Goal: Task Accomplishment & Management: Complete application form

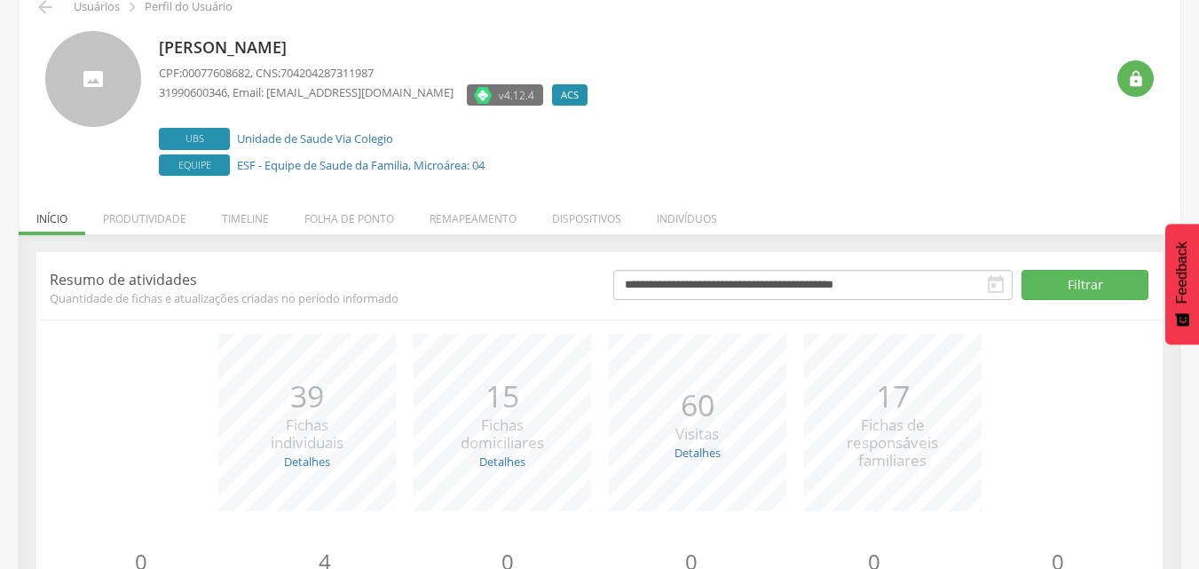
scroll to position [187, 0]
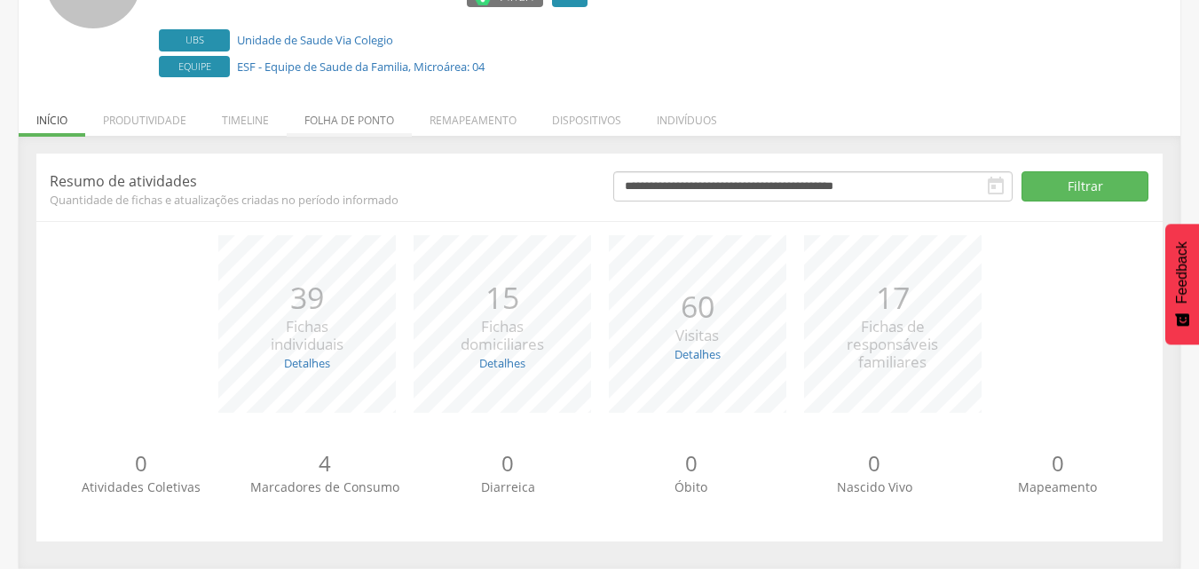
click at [362, 123] on li "Folha de ponto" at bounding box center [349, 116] width 125 height 42
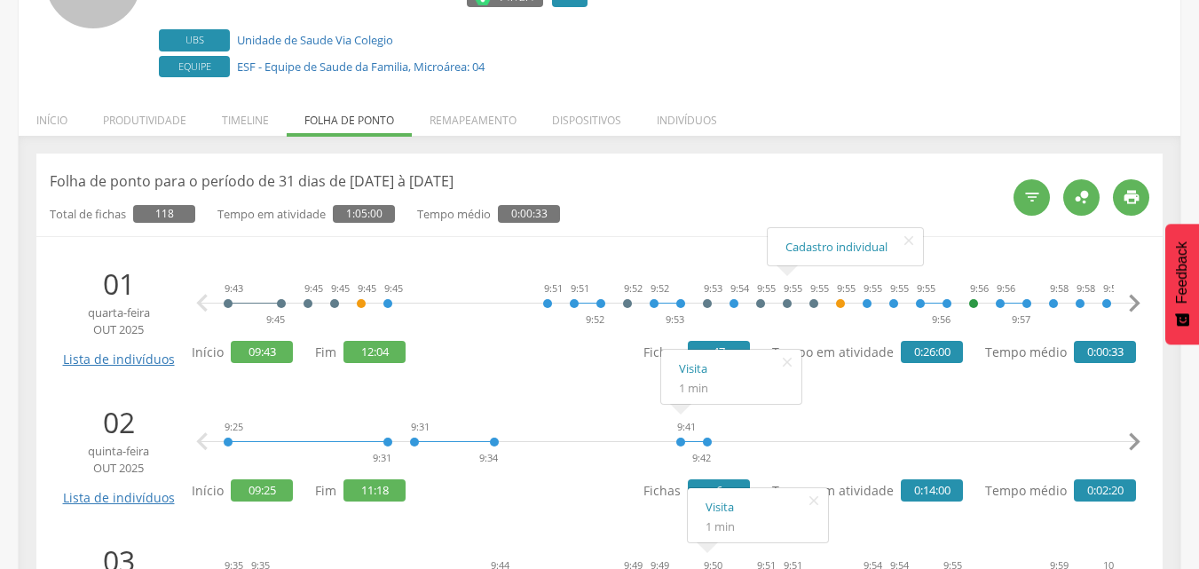
scroll to position [631, 0]
click at [484, 125] on li "Remapeamento" at bounding box center [473, 116] width 123 height 42
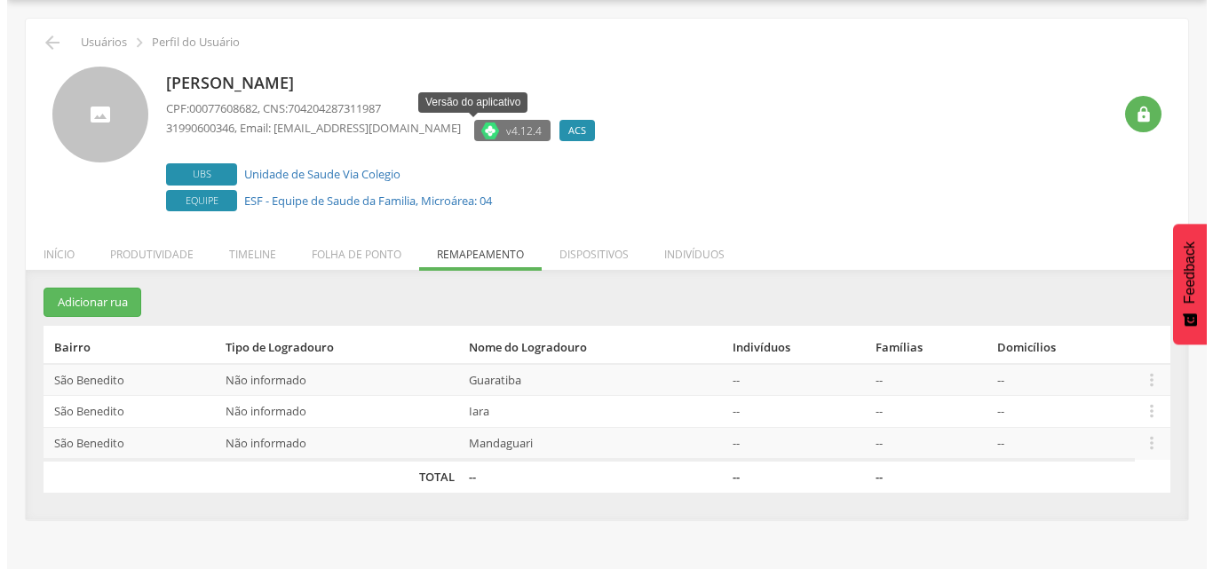
scroll to position [53, 0]
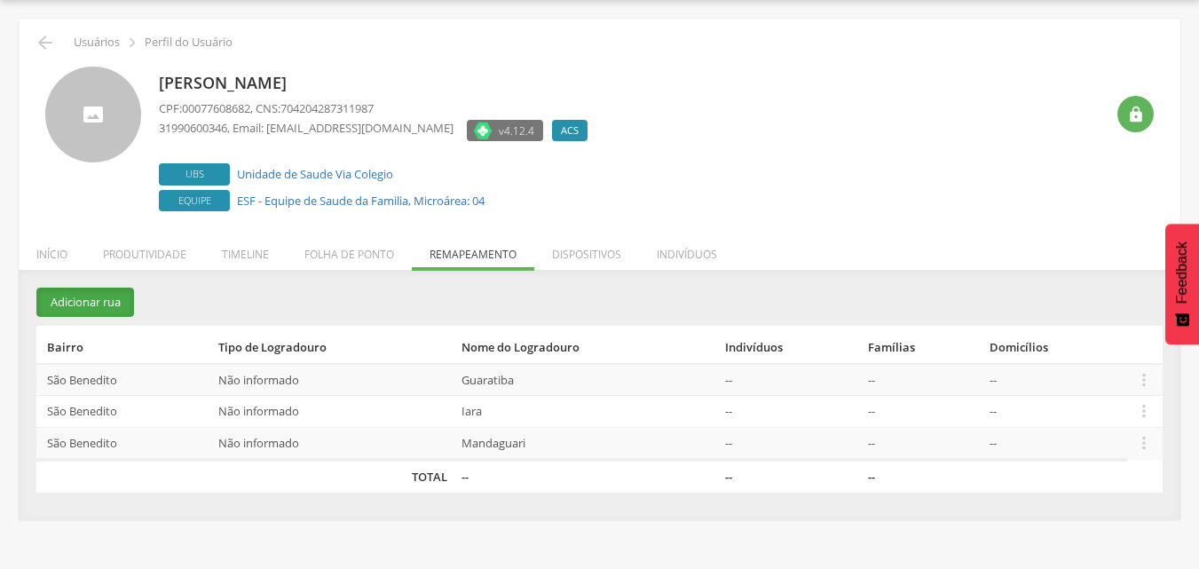
click at [80, 314] on button "Adicionar rua" at bounding box center [85, 302] width 98 height 29
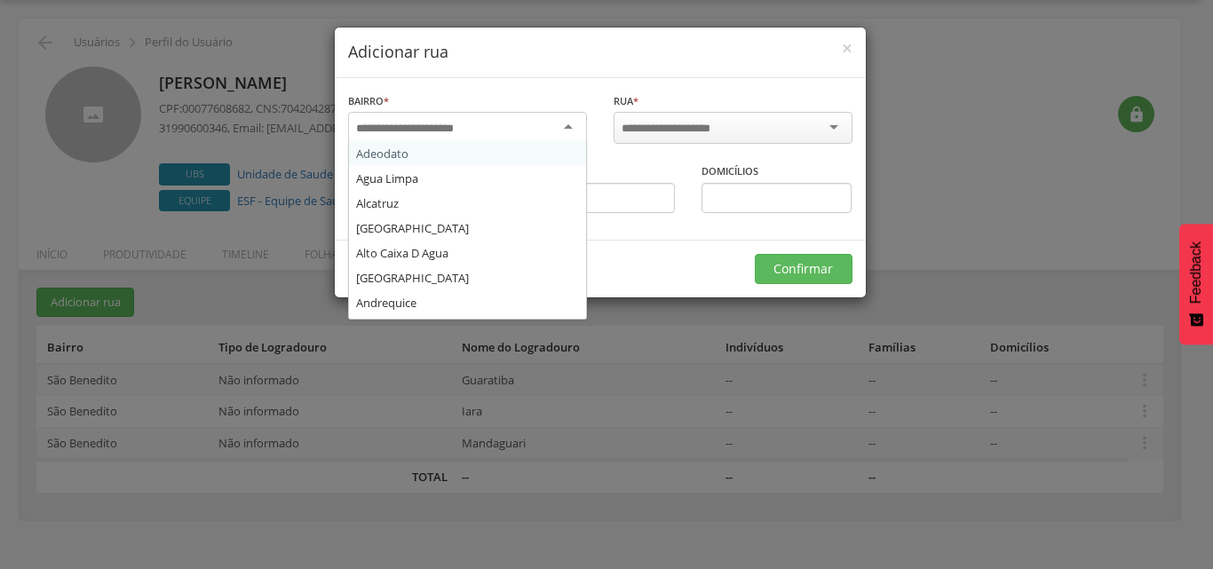
click at [438, 131] on input "select-one" at bounding box center [416, 129] width 121 height 16
type input "***"
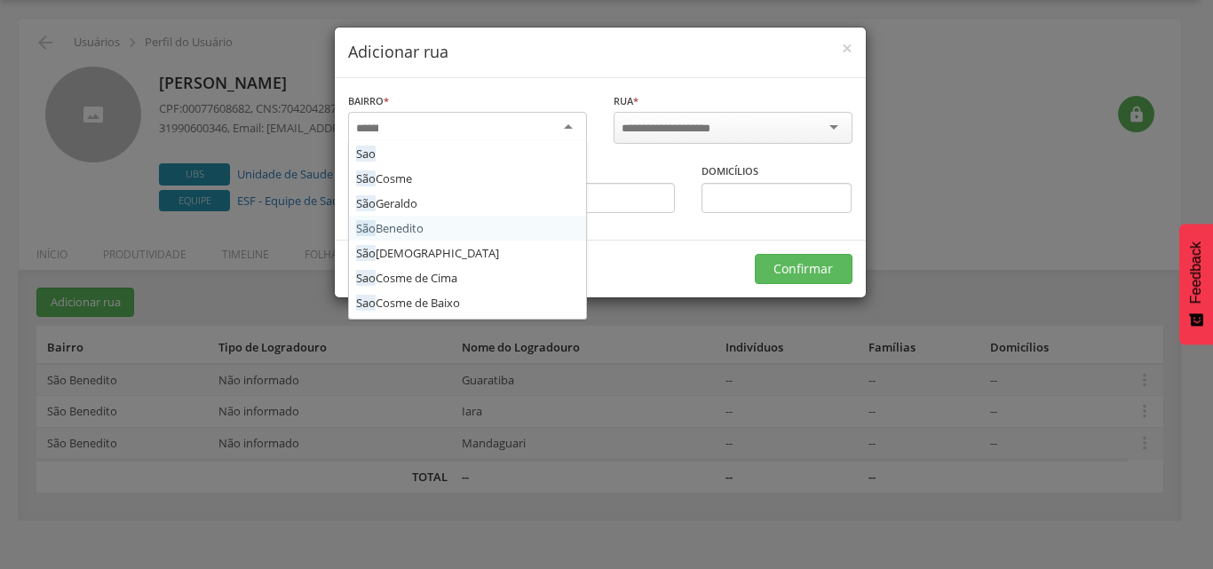
scroll to position [0, 0]
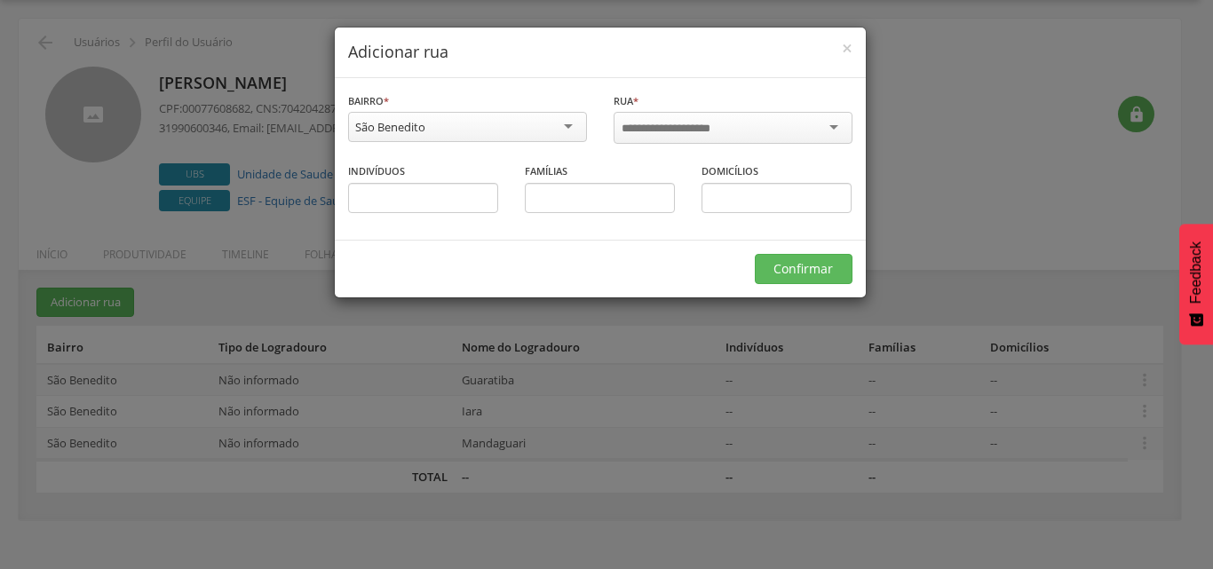
click at [652, 126] on input "select-one" at bounding box center [677, 129] width 113 height 16
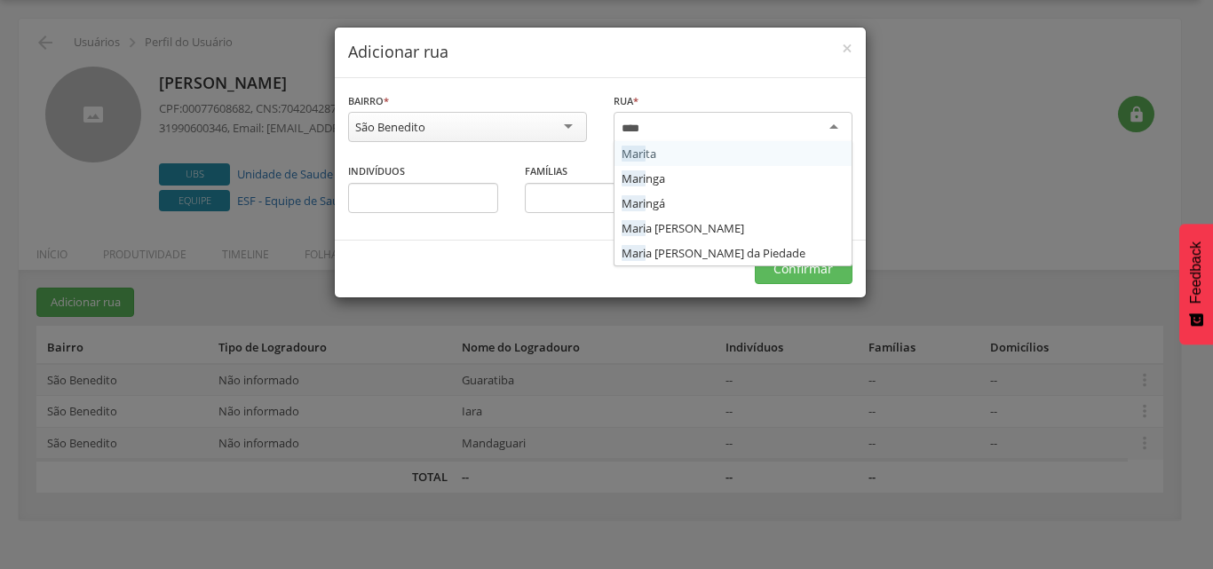
type input "*****"
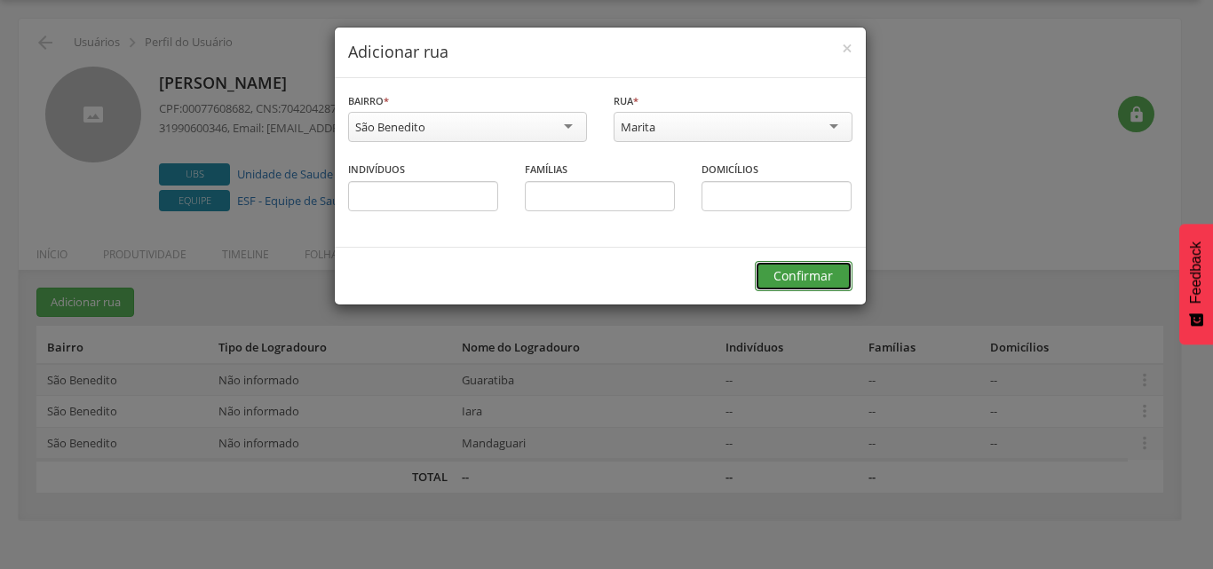
click at [816, 273] on button "Confirmar" at bounding box center [804, 276] width 98 height 30
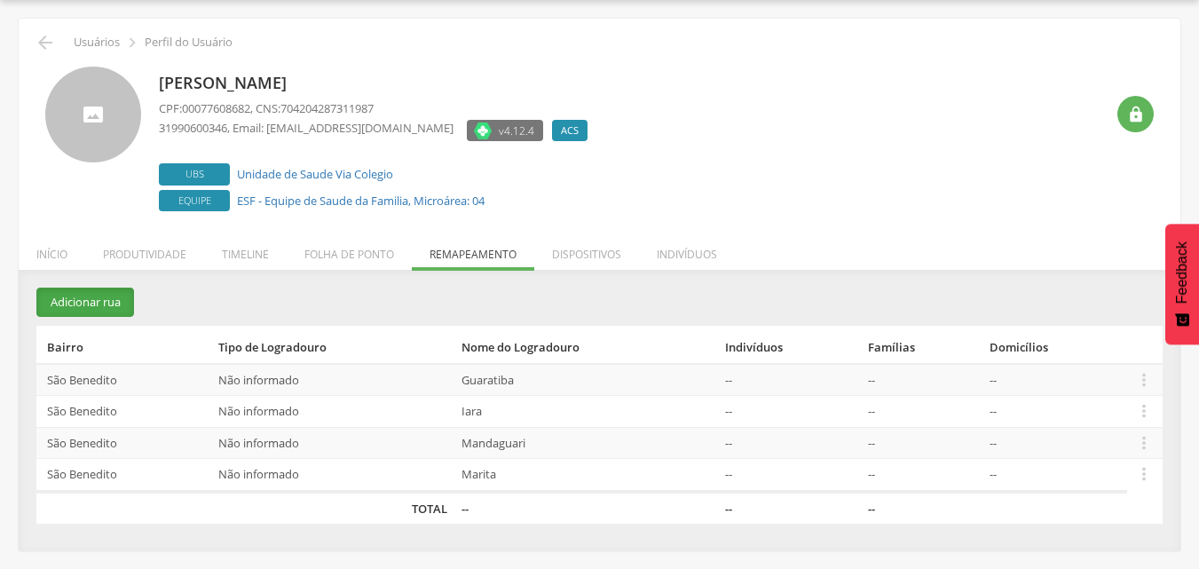
click at [65, 289] on button "Adicionar rua" at bounding box center [85, 302] width 98 height 29
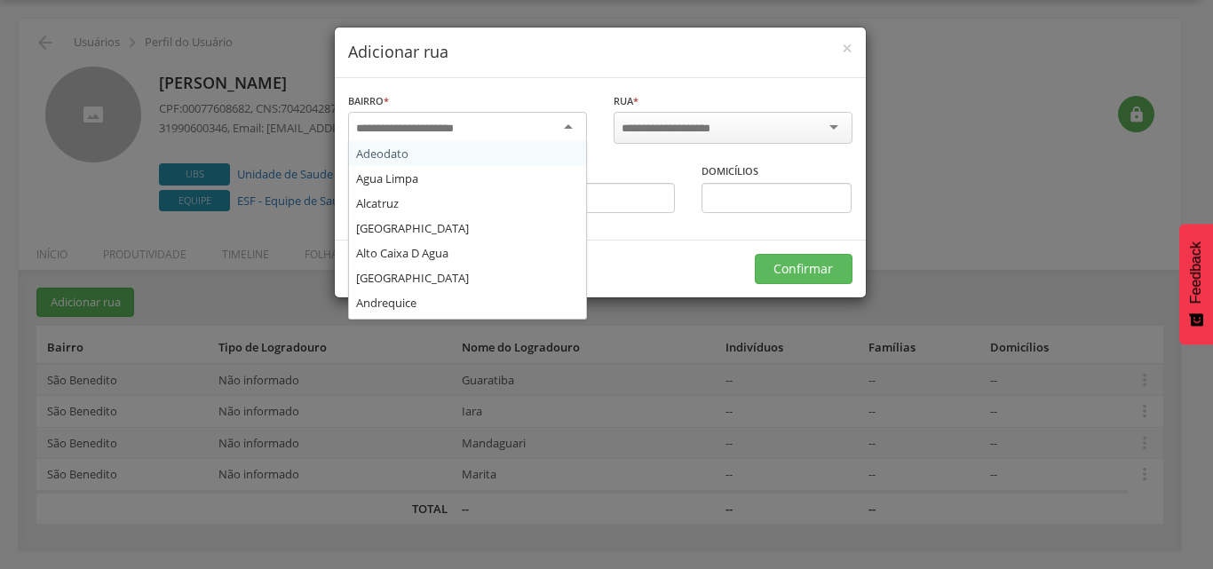
click at [436, 133] on input "select-one" at bounding box center [416, 129] width 121 height 16
type input "***"
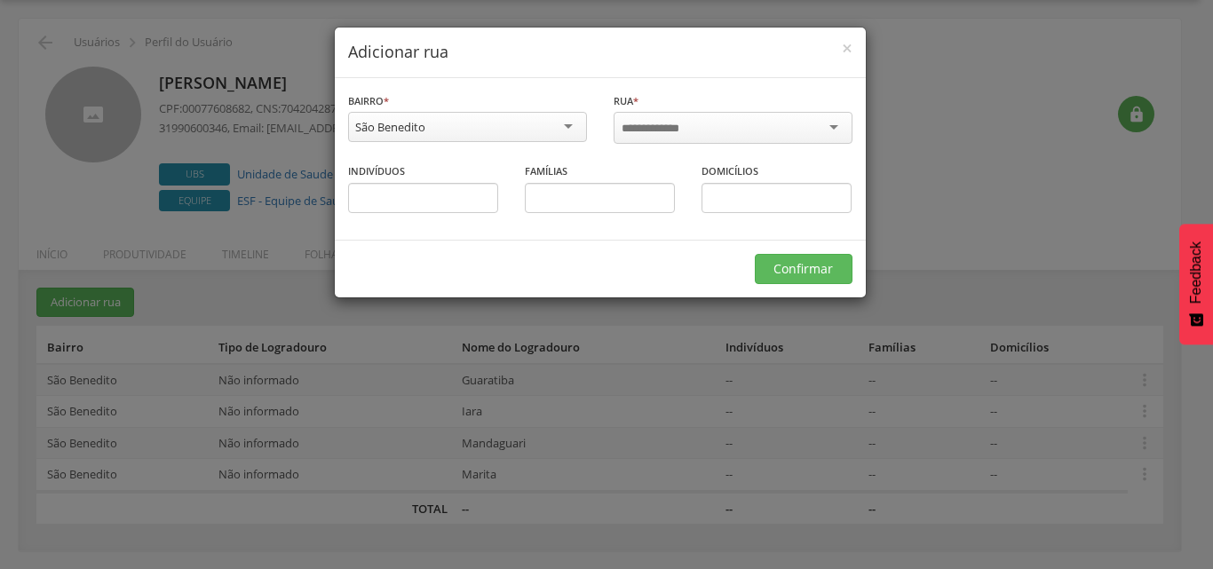
click at [655, 125] on input "select-one" at bounding box center [659, 129] width 76 height 16
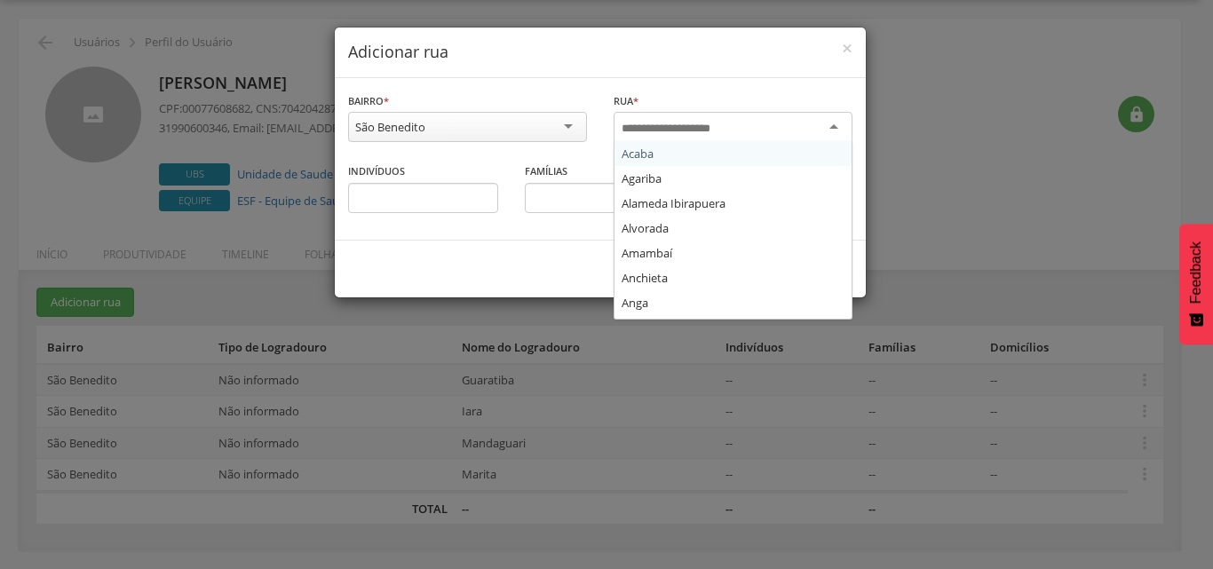
click at [643, 131] on input "select-one" at bounding box center [677, 129] width 113 height 16
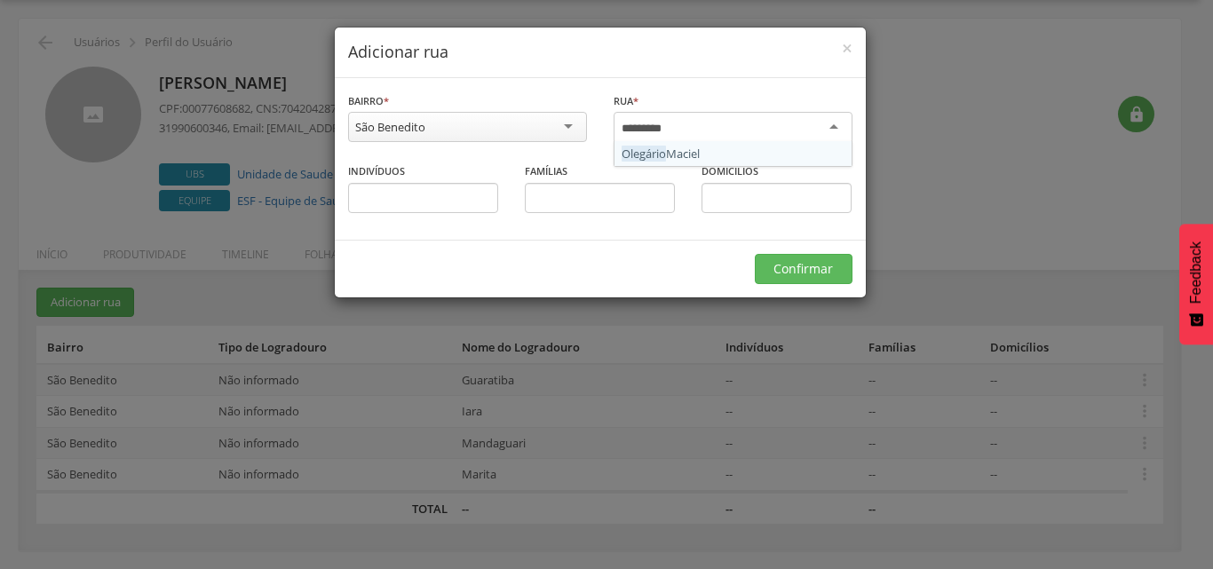
type input "**********"
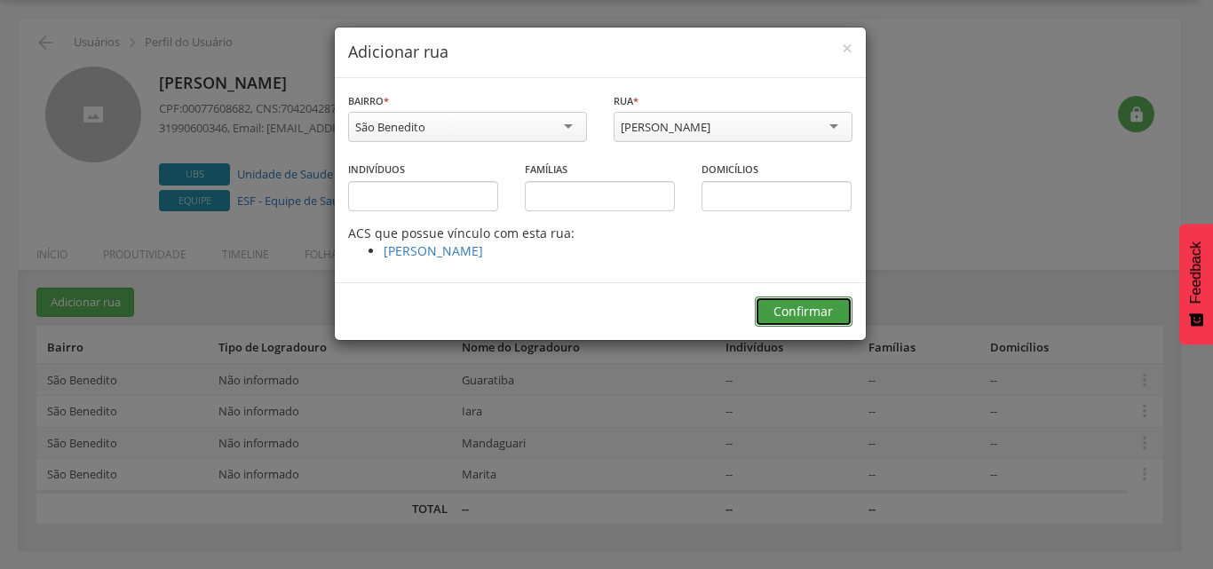
click at [792, 317] on button "Confirmar" at bounding box center [804, 311] width 98 height 30
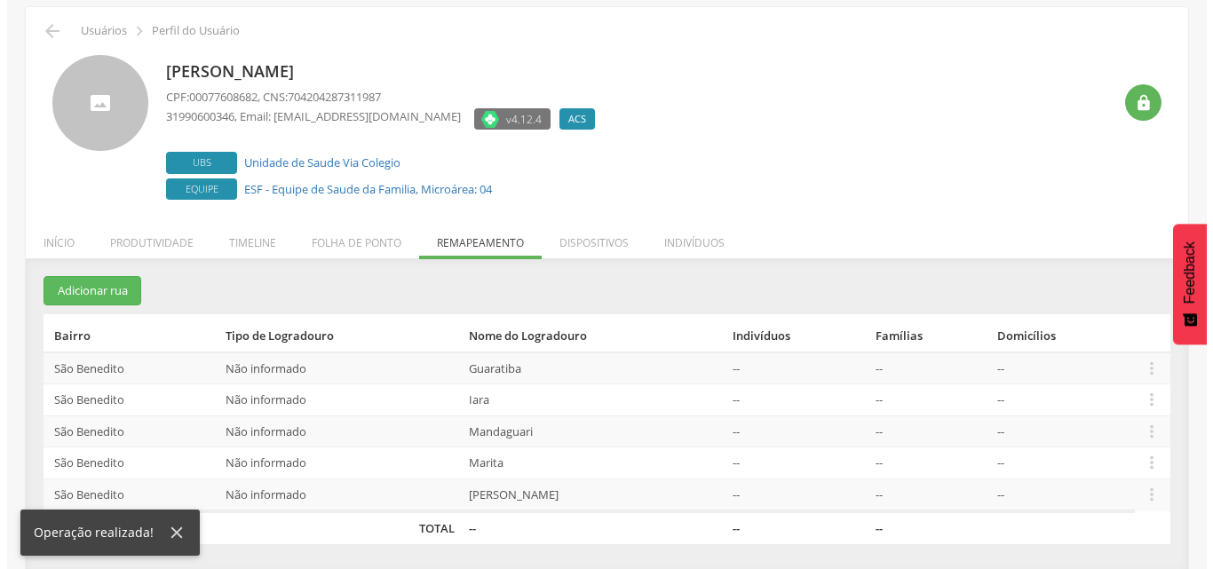
scroll to position [67, 0]
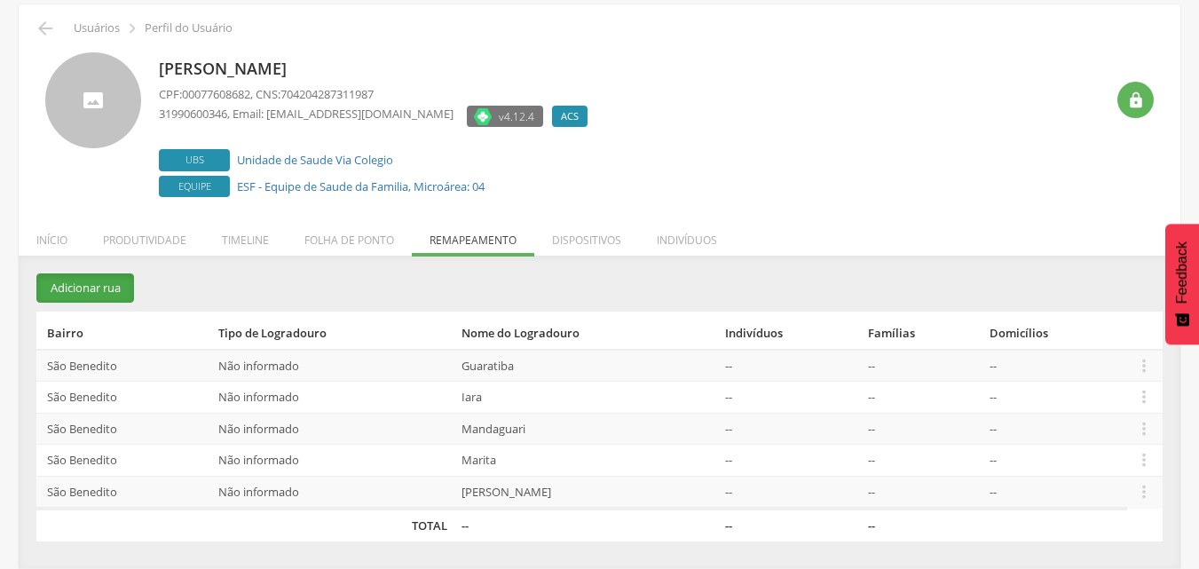
click at [85, 287] on button "Adicionar rua" at bounding box center [85, 287] width 98 height 29
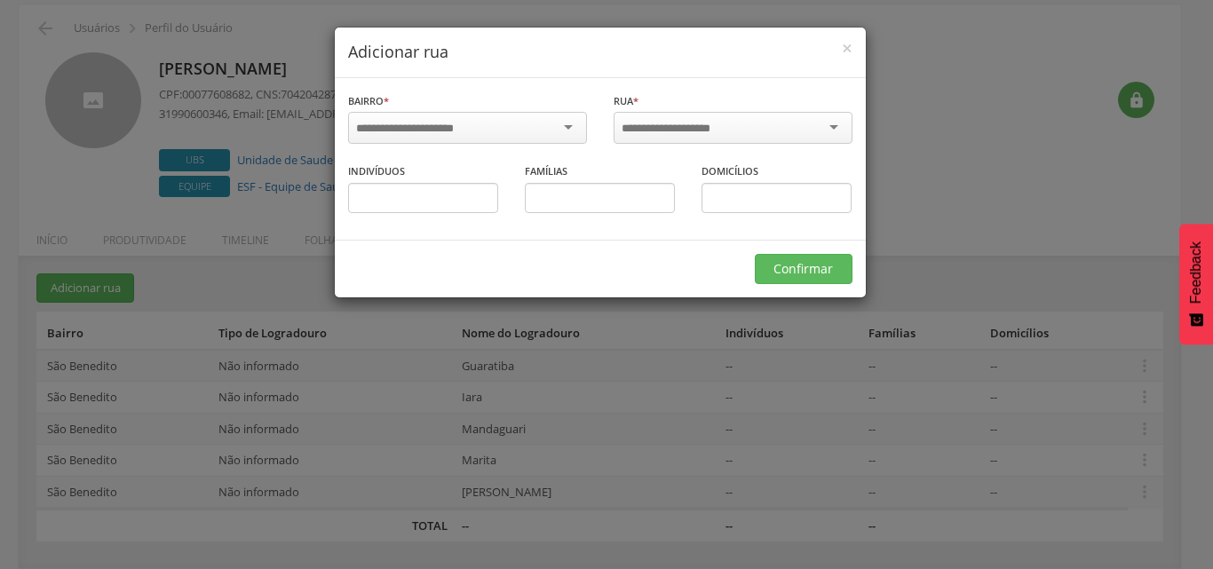
click at [458, 130] on input "select-one" at bounding box center [416, 129] width 121 height 16
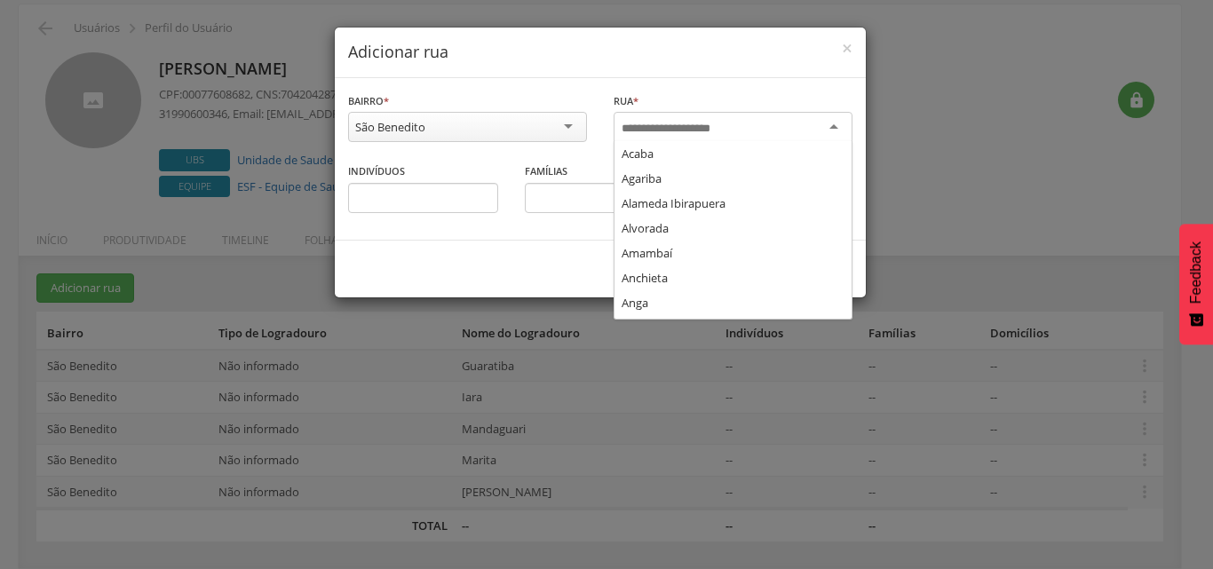
click at [634, 116] on div at bounding box center [732, 128] width 239 height 32
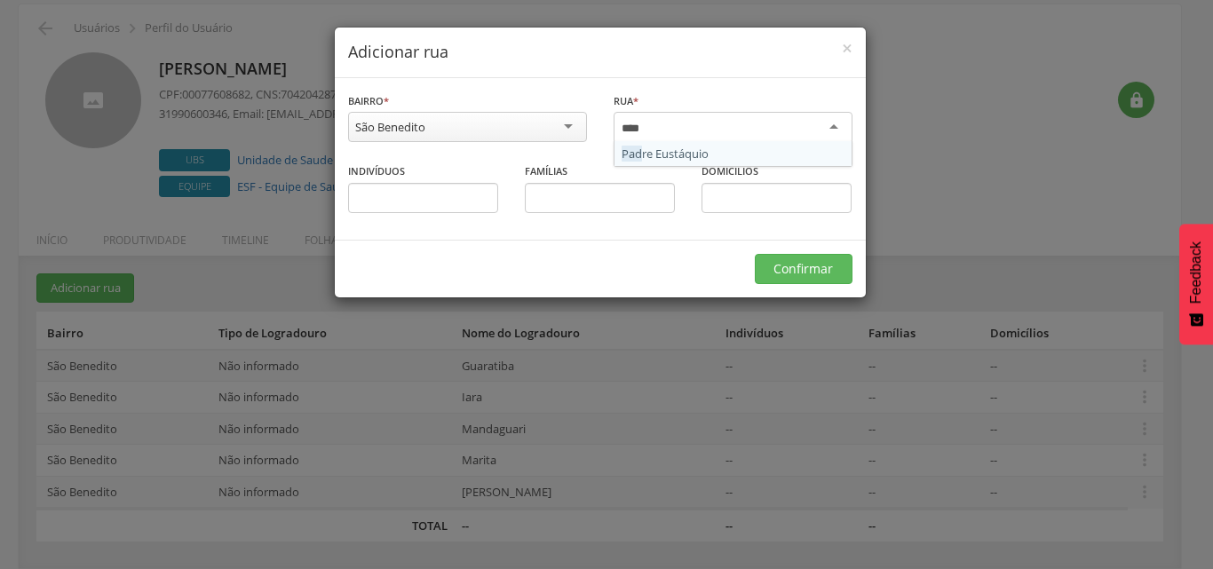
type input "*****"
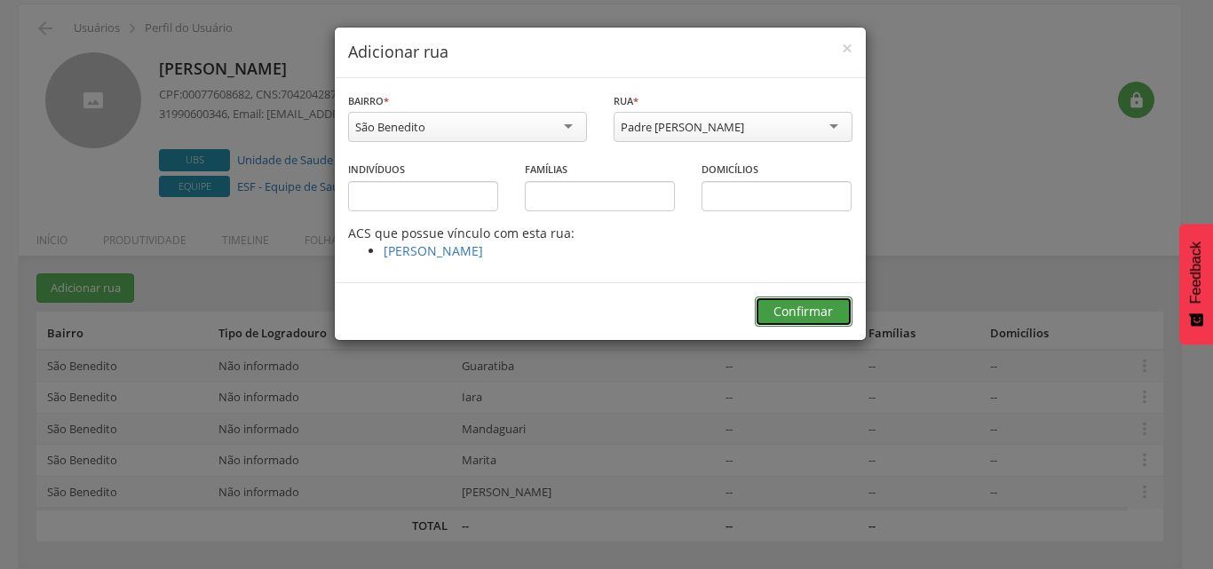
click at [769, 299] on button "Confirmar" at bounding box center [804, 311] width 98 height 30
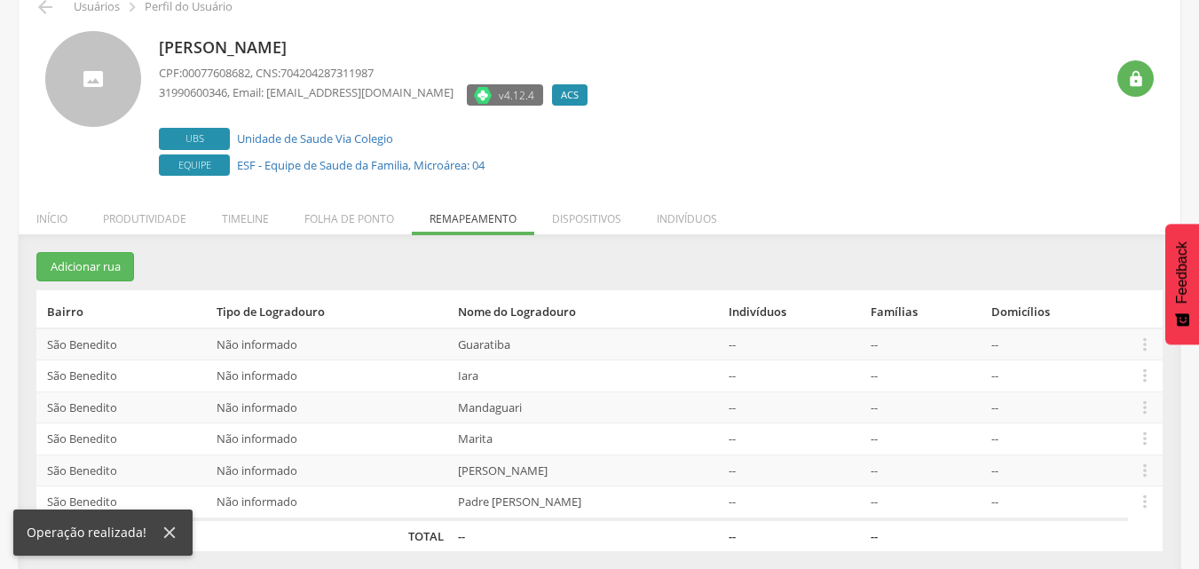
scroll to position [99, 0]
